Goal: Find specific page/section: Find specific page/section

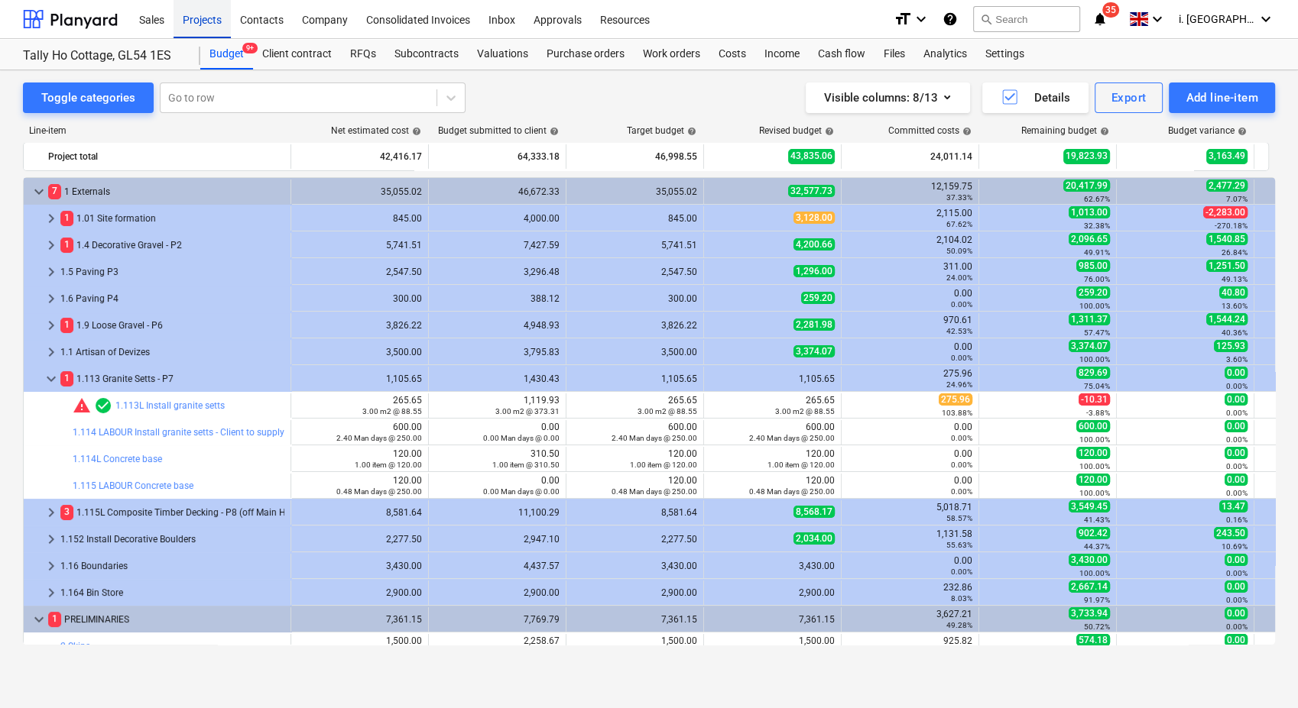
click at [212, 20] on div "Projects" at bounding box center [201, 18] width 57 height 39
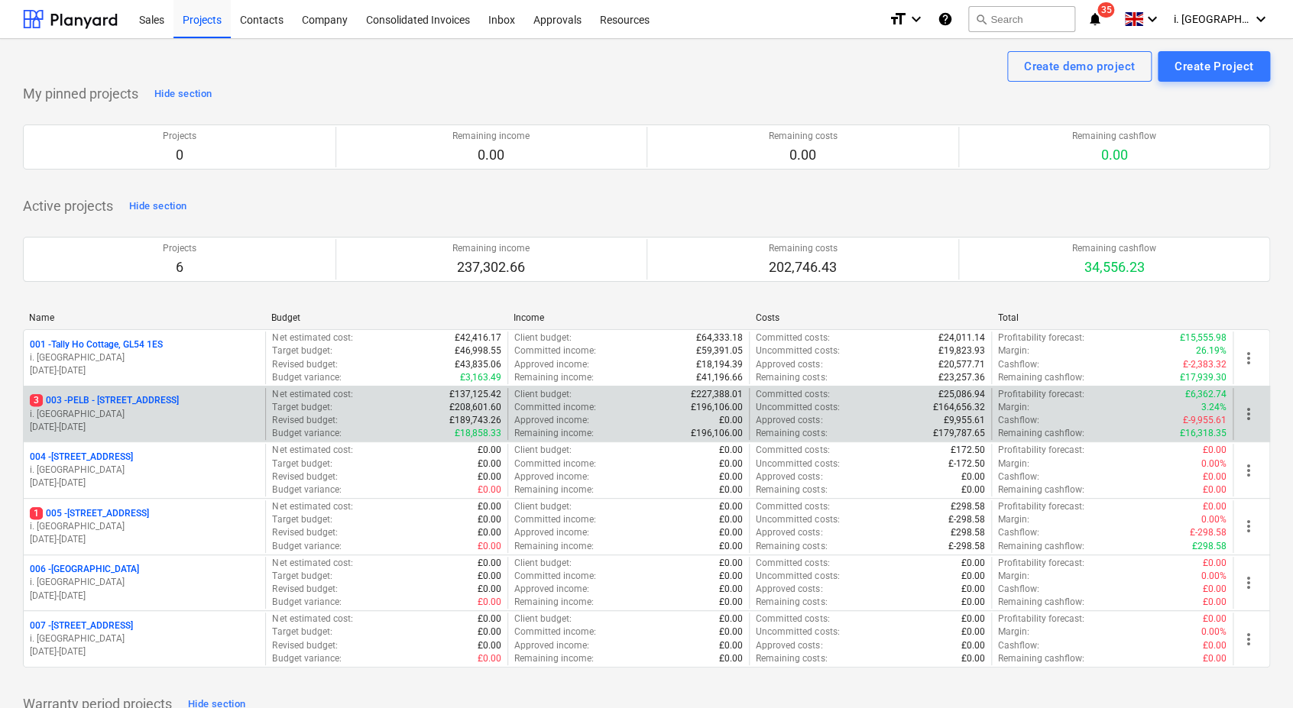
click at [111, 394] on p "3 003 - PELB - [GEOGRAPHIC_DATA], [GEOGRAPHIC_DATA], GL2 7NE" at bounding box center [104, 400] width 149 height 13
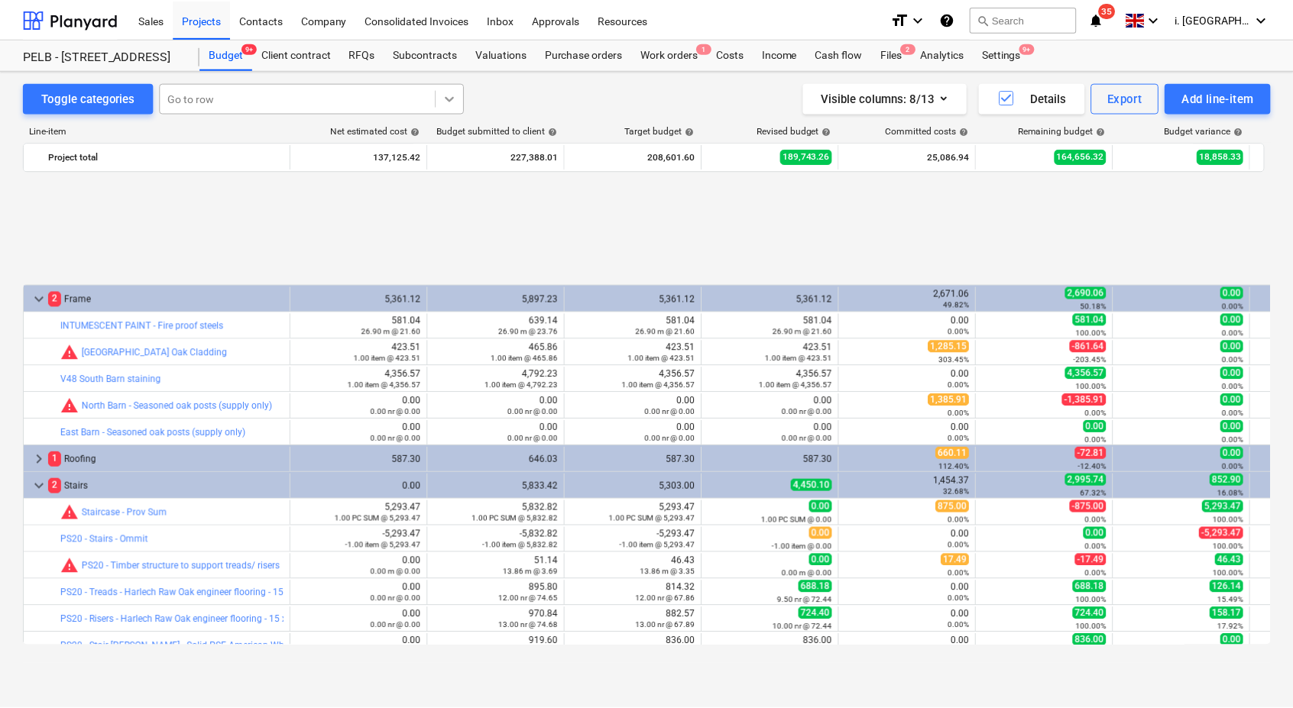
scroll to position [665, 0]
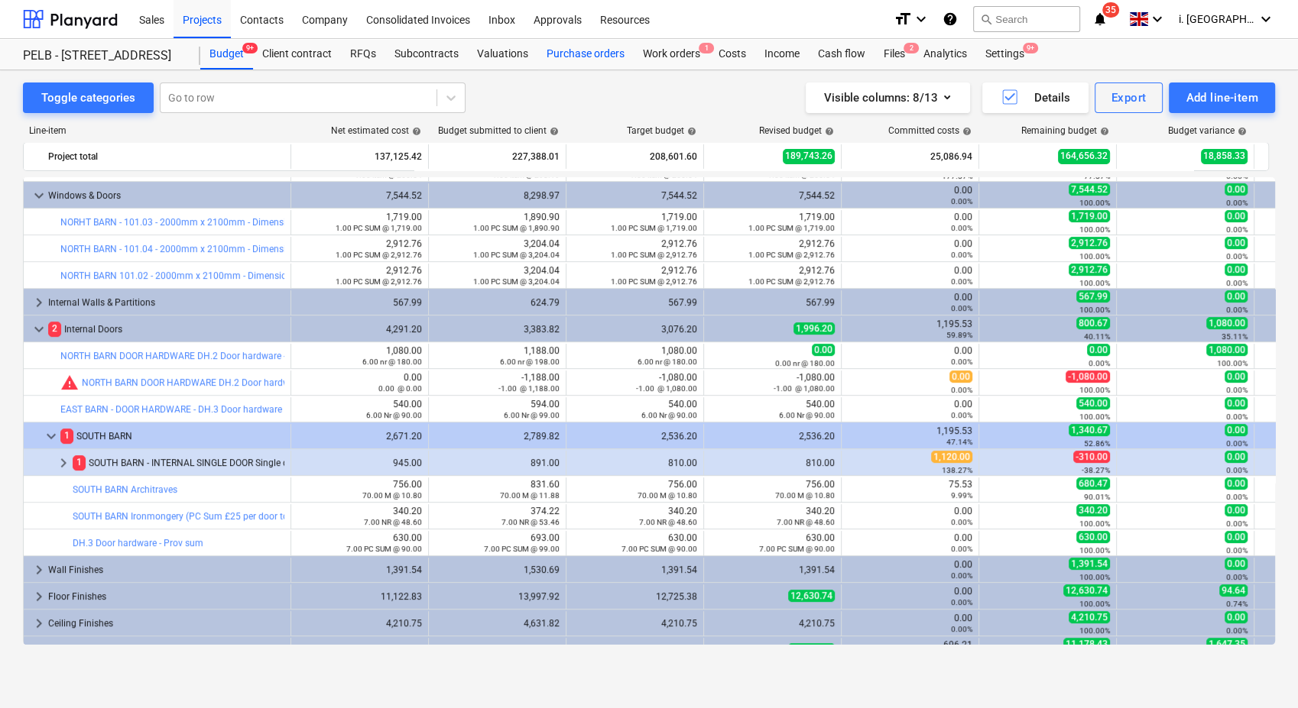
click at [589, 49] on div "Purchase orders" at bounding box center [585, 54] width 96 height 31
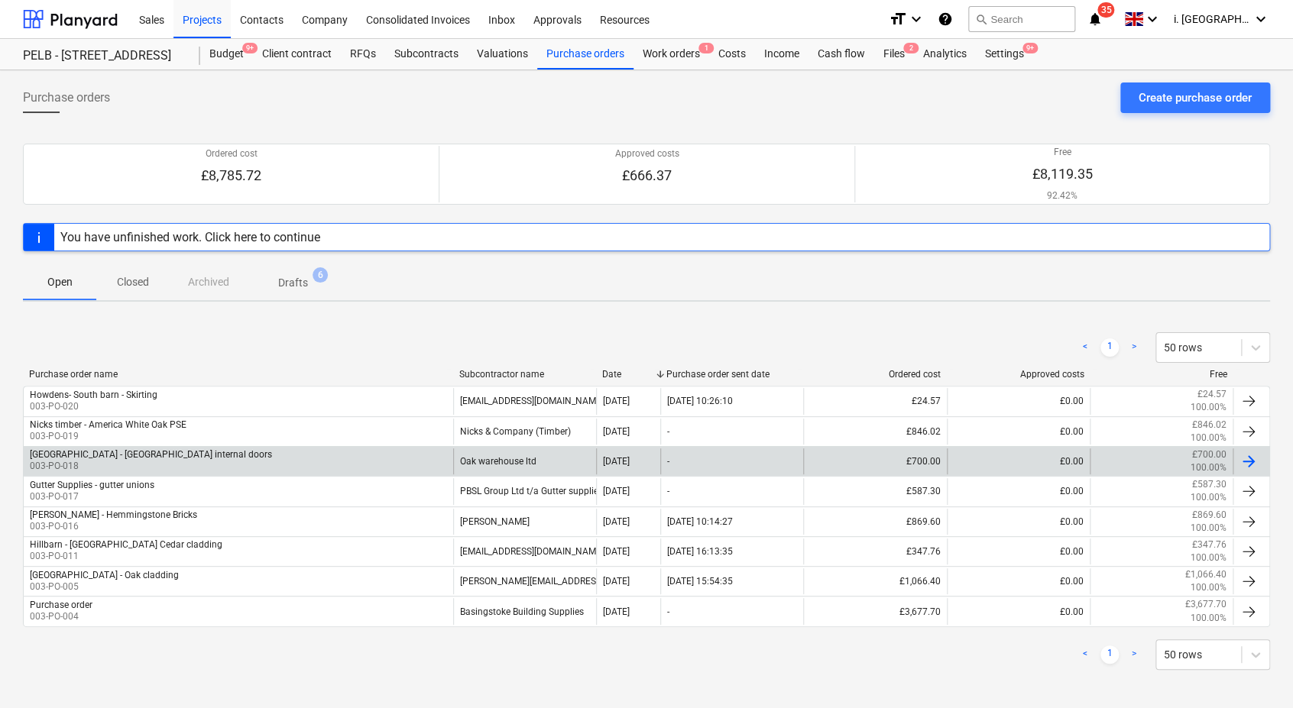
click at [516, 459] on div "Oak warehouse ltd" at bounding box center [524, 462] width 143 height 26
